Goal: Information Seeking & Learning: Learn about a topic

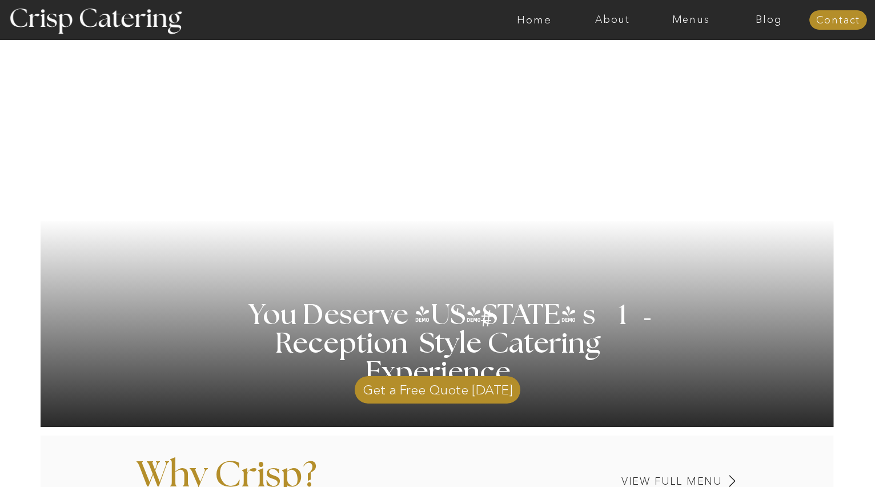
scroll to position [47, 0]
click at [693, 21] on nav "Menus" at bounding box center [691, 19] width 78 height 11
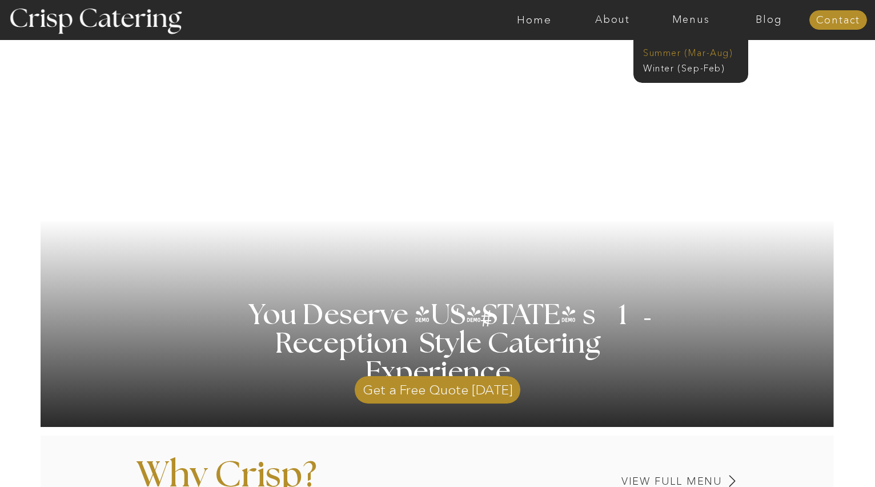
click at [685, 50] on nav "Summer (Mar-Aug)" at bounding box center [694, 51] width 102 height 11
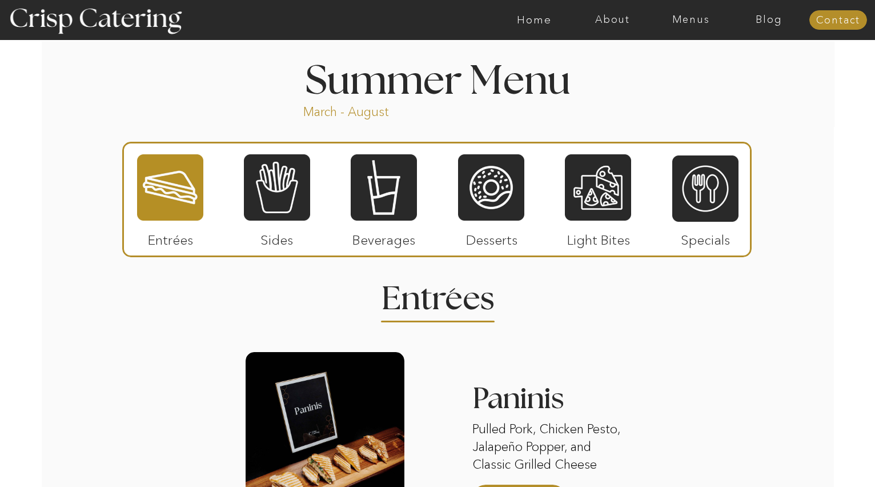
scroll to position [947, 0]
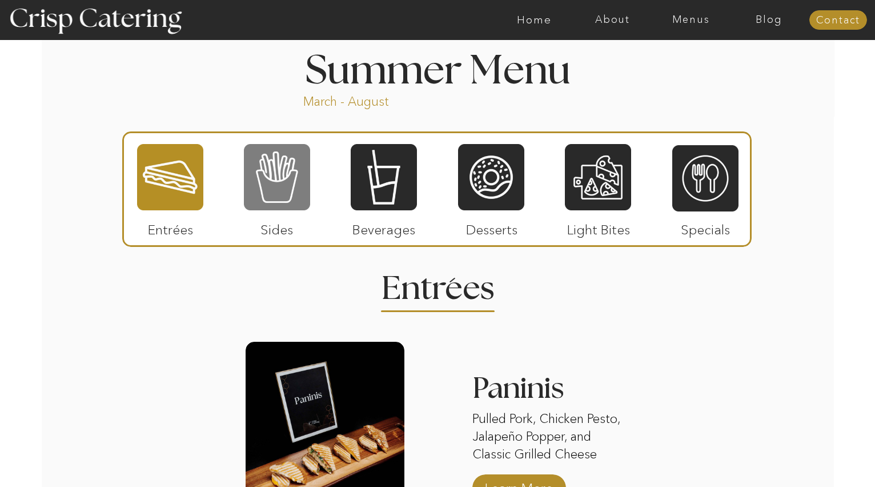
click at [286, 179] on div at bounding box center [277, 177] width 66 height 69
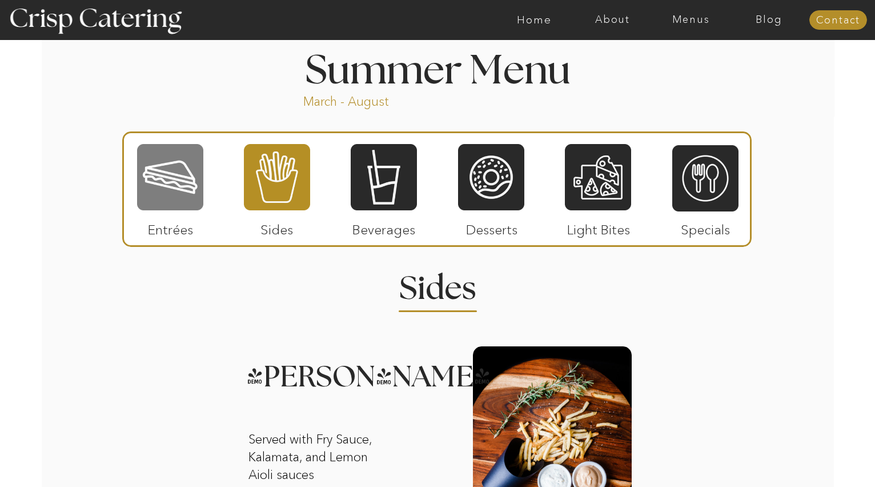
click at [186, 203] on div at bounding box center [170, 177] width 66 height 69
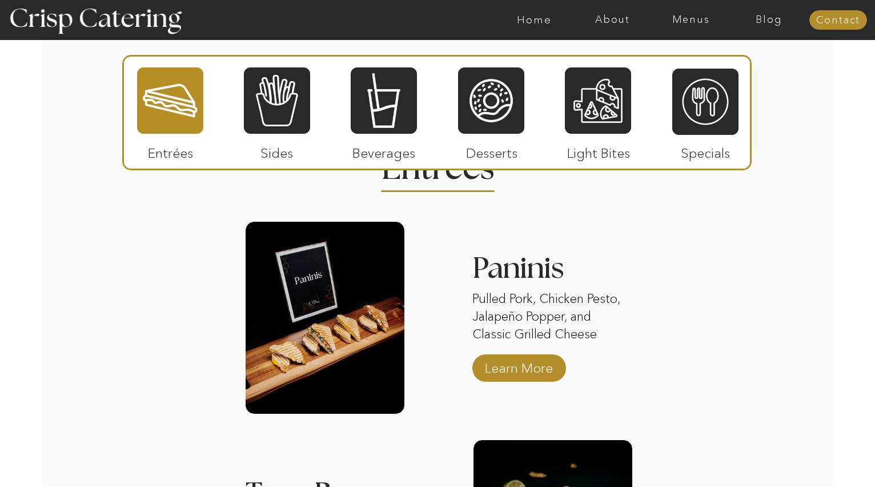
scroll to position [1096, 0]
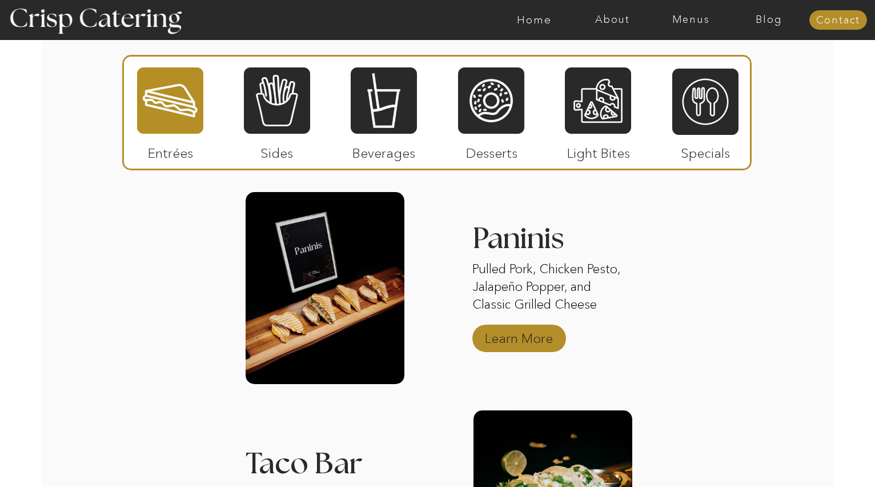
click at [507, 332] on p "Learn More" at bounding box center [519, 335] width 76 height 33
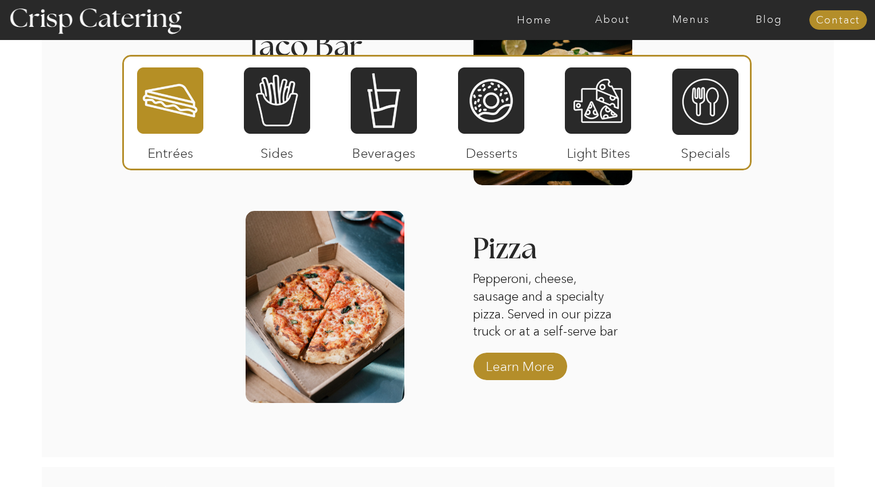
scroll to position [1469, 0]
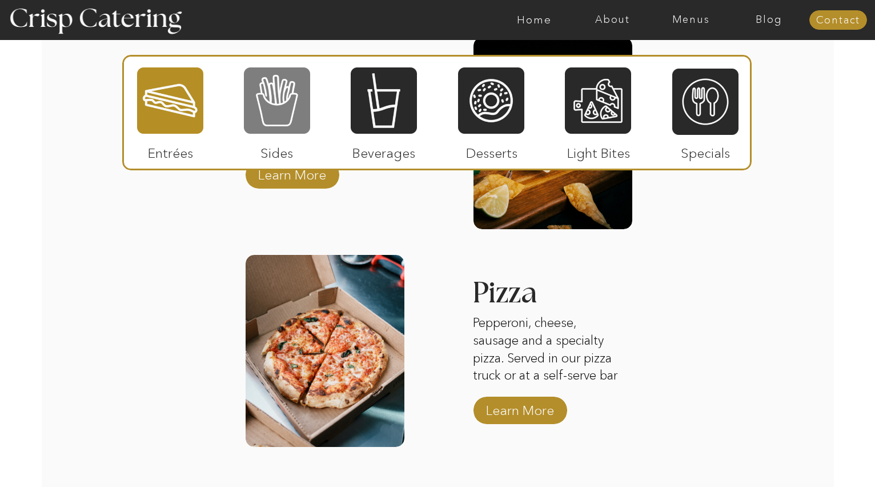
click at [286, 134] on div at bounding box center [277, 100] width 66 height 69
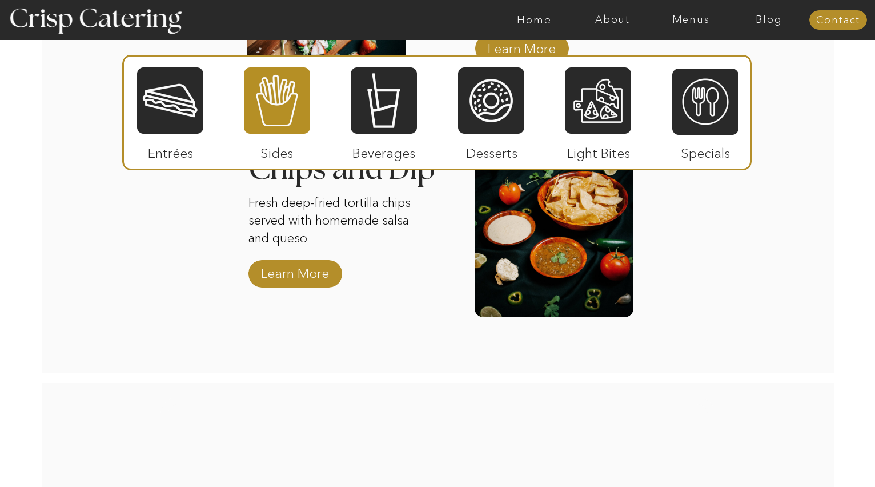
scroll to position [1599, 0]
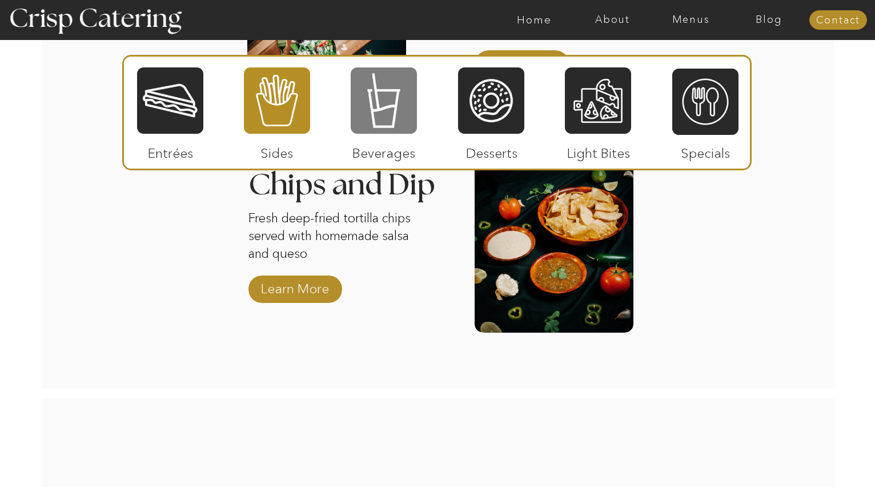
click at [399, 112] on div at bounding box center [384, 100] width 66 height 69
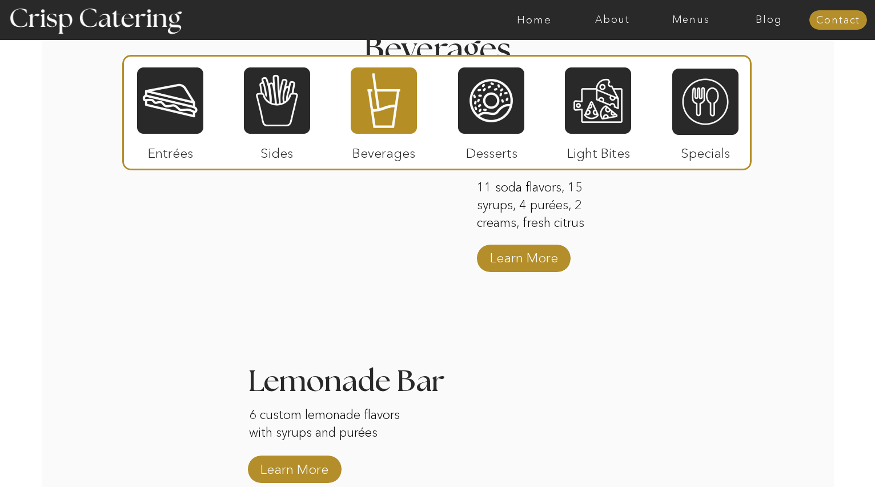
scroll to position [1012, 0]
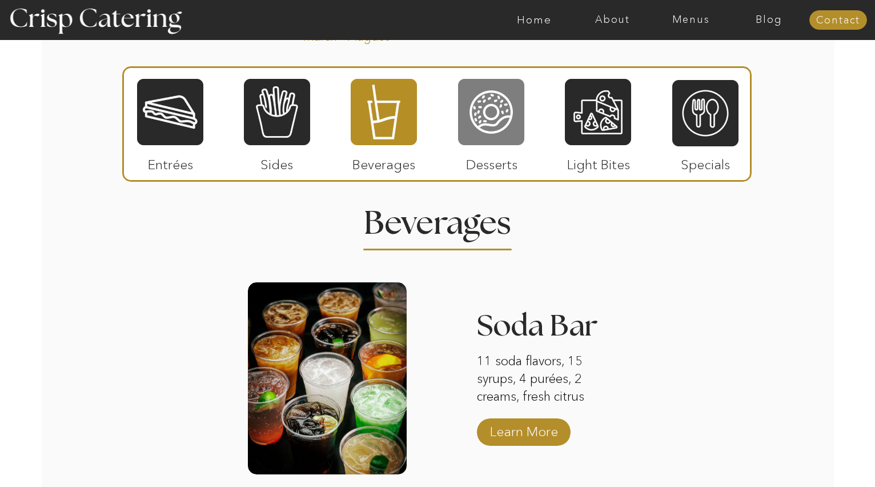
click at [470, 129] on div at bounding box center [491, 112] width 66 height 69
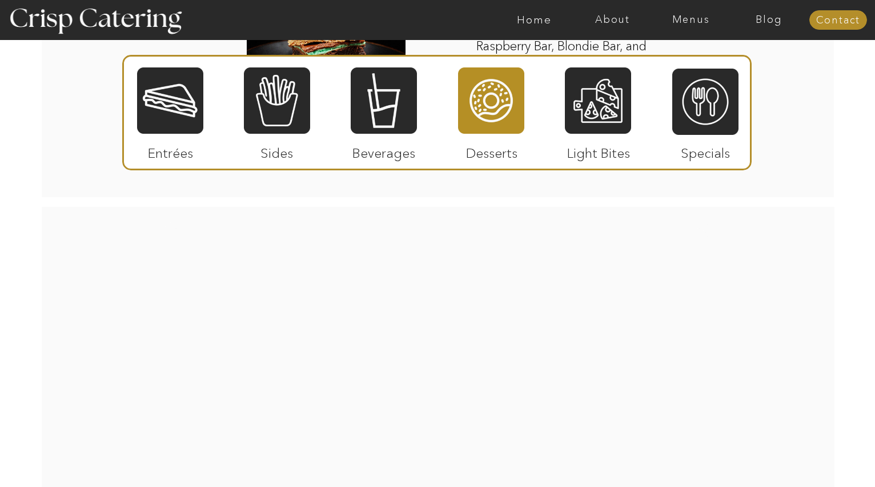
scroll to position [1809, 0]
click at [607, 79] on div at bounding box center [598, 100] width 66 height 69
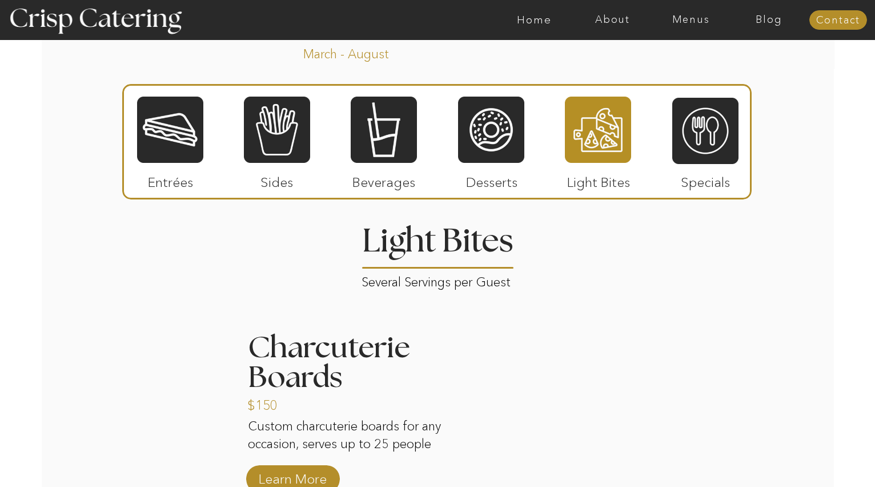
scroll to position [943, 0]
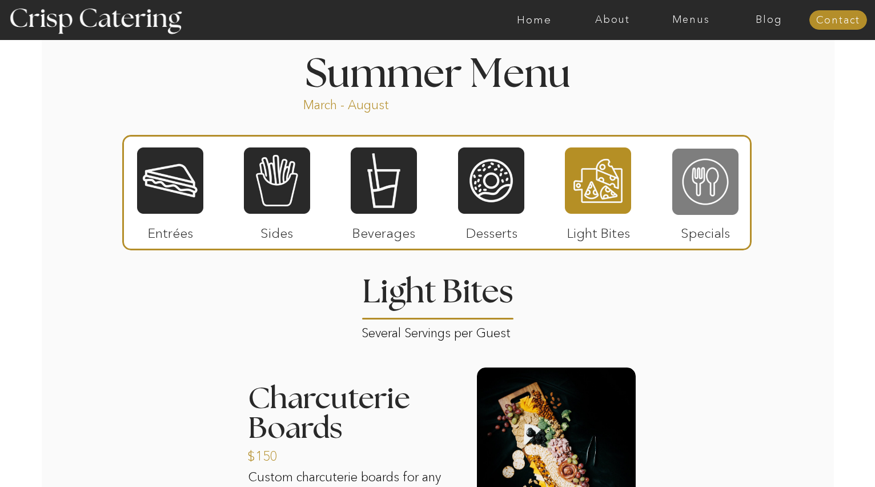
click at [691, 171] on div at bounding box center [705, 181] width 66 height 69
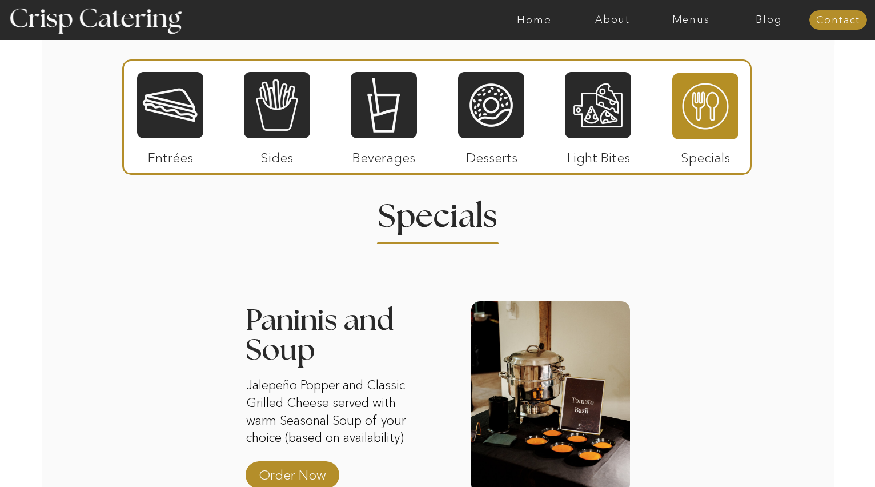
scroll to position [1012, 0]
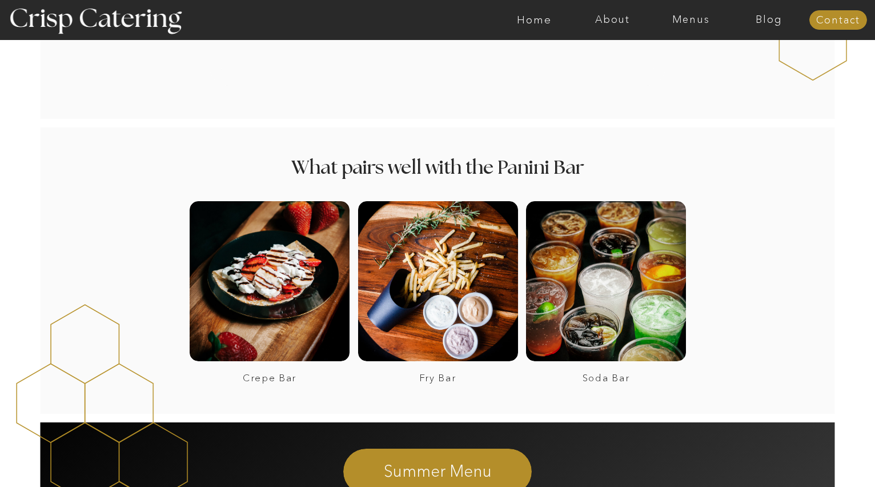
scroll to position [1412, 0]
